Goal: Navigation & Orientation: Find specific page/section

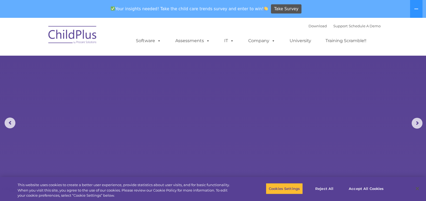
select select "MEDIUM"
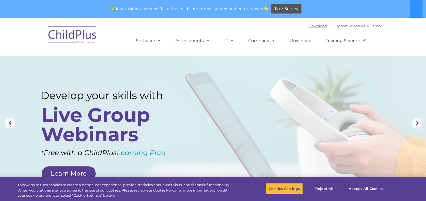
click at [309, 27] on link "Download" at bounding box center [318, 26] width 18 height 4
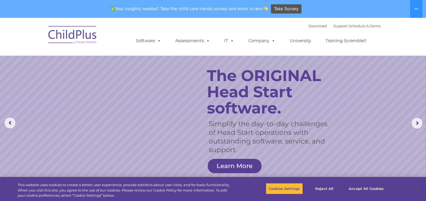
click at [388, 39] on nav "Download Support | Schedule A Demo  MENU MENU Software ChildPlus: The original…" at bounding box center [213, 37] width 426 height 38
click at [414, 125] on rs-arrow at bounding box center [417, 123] width 11 height 11
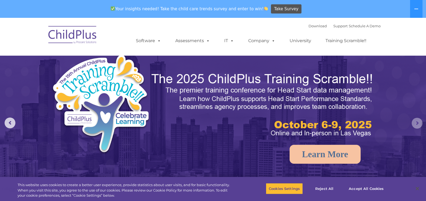
click at [414, 127] on rs-arrow at bounding box center [417, 123] width 11 height 11
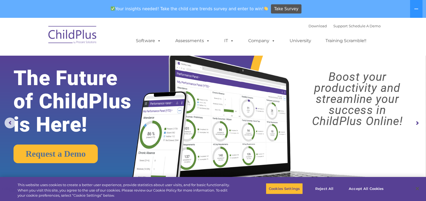
click at [76, 153] on link "Request a Demo" at bounding box center [56, 154] width 84 height 19
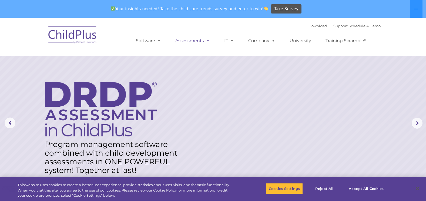
click at [206, 41] on span at bounding box center [207, 40] width 6 height 5
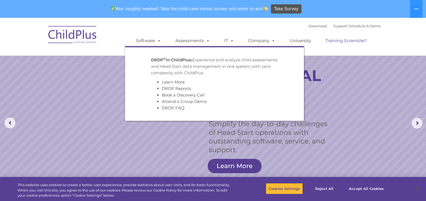
click at [349, 43] on link "Training Scramble!!" at bounding box center [346, 40] width 52 height 11
click at [335, 44] on link "Training Scramble!!" at bounding box center [346, 40] width 52 height 11
click at [364, 27] on link "Schedule A Demo" at bounding box center [365, 26] width 32 height 4
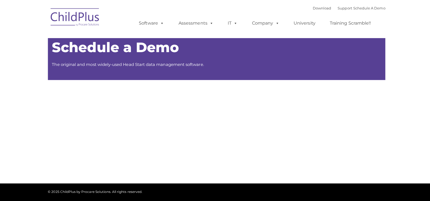
type input ""
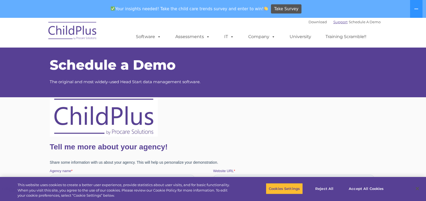
click at [337, 20] on link "Support" at bounding box center [340, 22] width 14 height 4
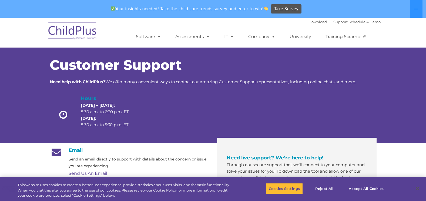
click at [418, 31] on nav "Download Support | Schedule A Demo  MENU MENU Software ChildPlus: The original…" at bounding box center [213, 33] width 426 height 30
click at [276, 110] on div at bounding box center [305, 116] width 65 height 43
click at [255, 114] on div at bounding box center [239, 116] width 65 height 43
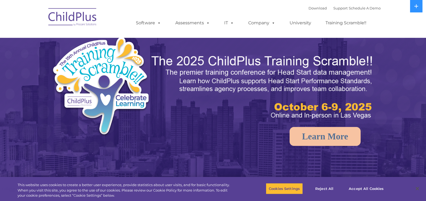
select select "MEDIUM"
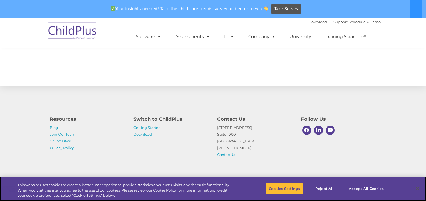
scroll to position [608, 0]
click at [142, 134] on link "Download" at bounding box center [142, 134] width 18 height 4
